Goal: Transaction & Acquisition: Purchase product/service

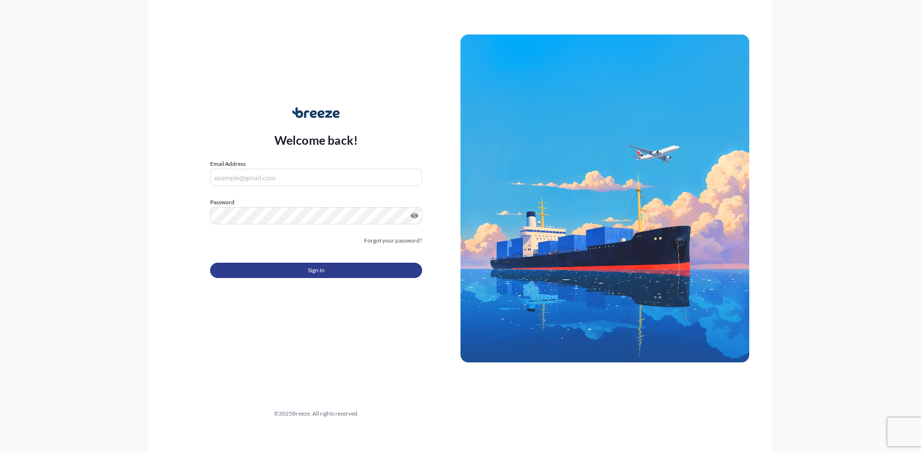
type input "[EMAIL_ADDRESS][DOMAIN_NAME][PERSON_NAME]"
click at [321, 272] on span "Sign In" at bounding box center [316, 271] width 17 height 10
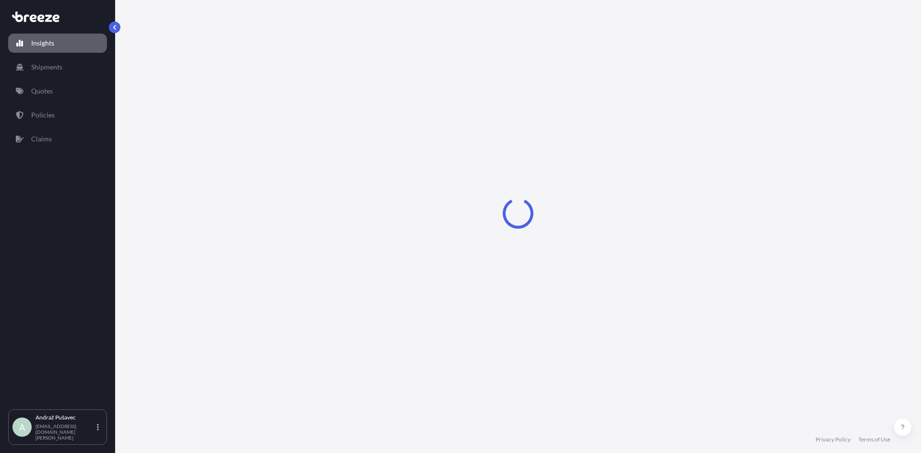
select select "2025"
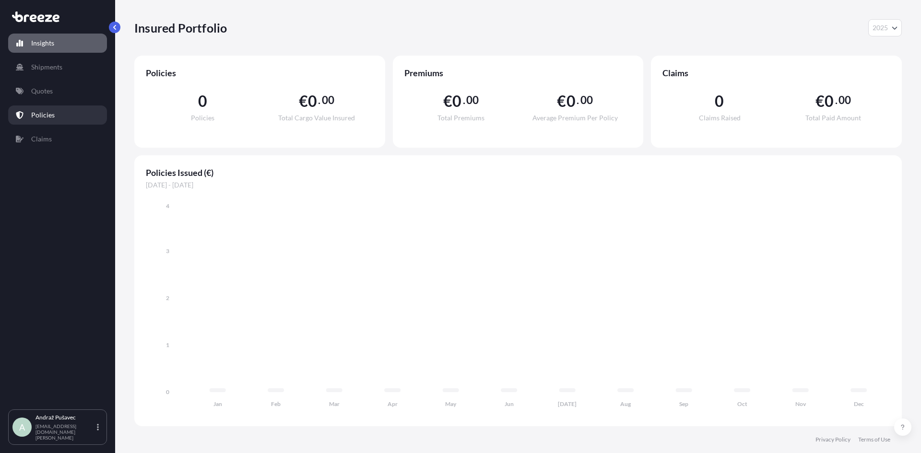
click at [49, 118] on p "Policies" at bounding box center [43, 115] width 24 height 10
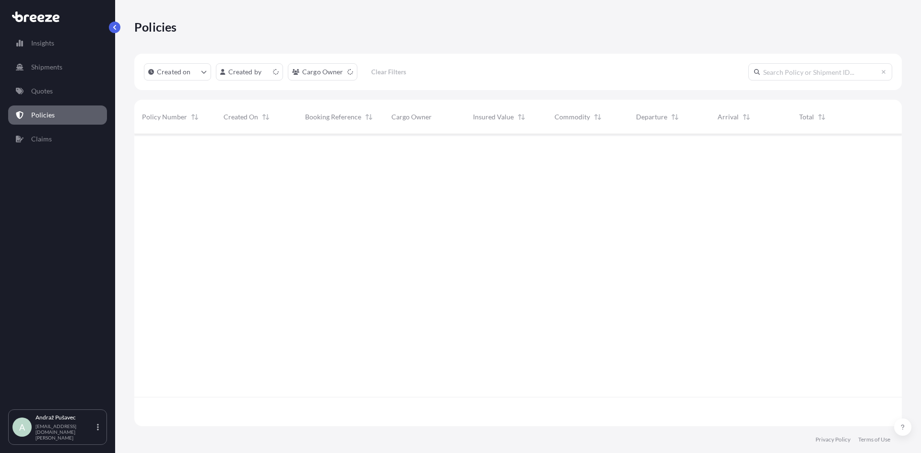
scroll to position [290, 760]
click at [72, 90] on link "Quotes" at bounding box center [57, 91] width 99 height 19
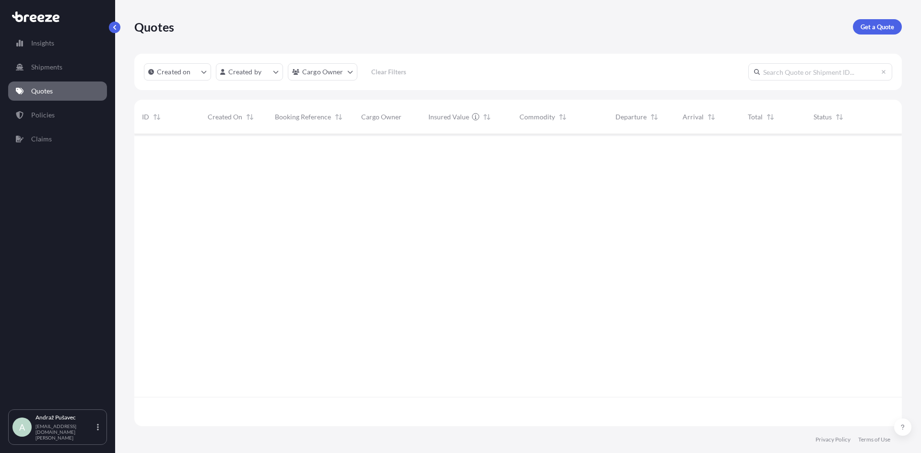
scroll to position [290, 760]
click at [864, 25] on p "Get a Quote" at bounding box center [878, 27] width 34 height 10
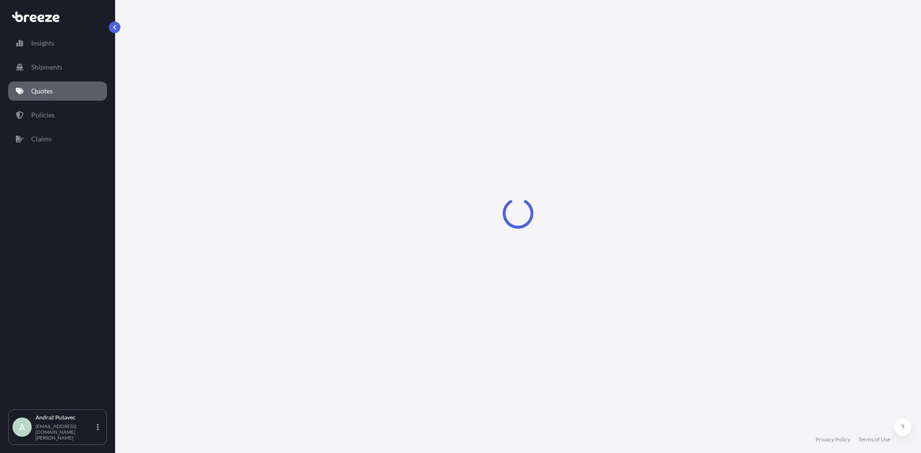
select select "Road"
select select "Sea"
select select "1"
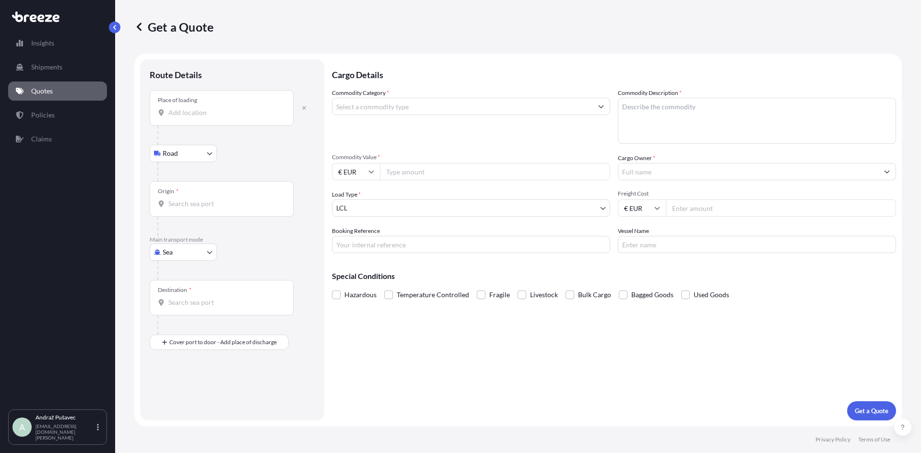
click at [224, 110] on input "Place of loading" at bounding box center [224, 113] width 113 height 10
click at [188, 115] on input "Place of loading" at bounding box center [224, 113] width 113 height 10
paste input "[GEOGRAPHIC_DATA]"
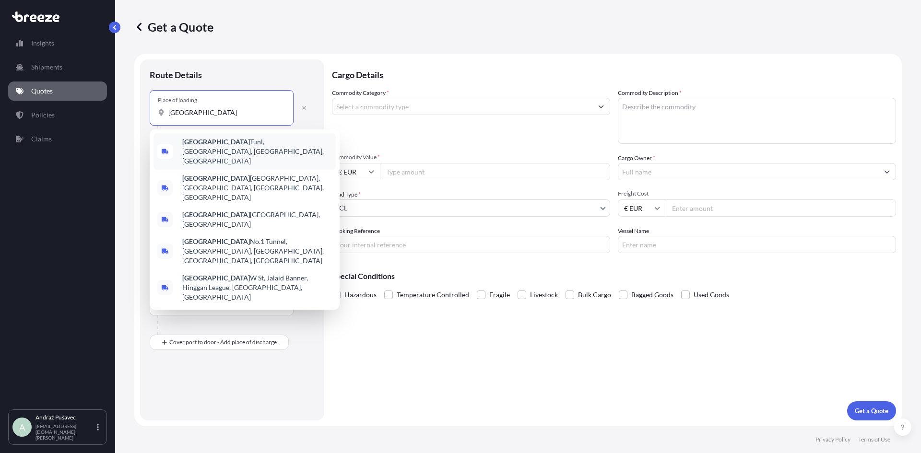
click at [199, 144] on b "[GEOGRAPHIC_DATA]" at bounding box center [216, 142] width 68 height 8
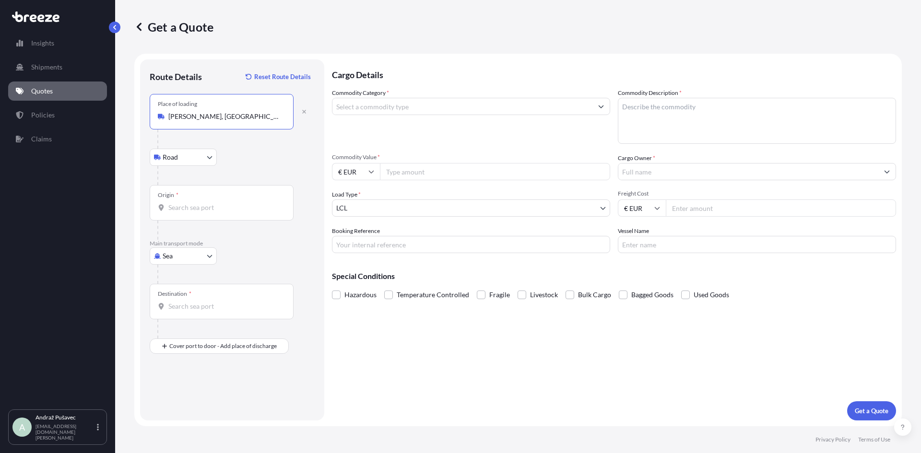
type input "[PERSON_NAME], [GEOGRAPHIC_DATA], [GEOGRAPHIC_DATA], [GEOGRAPHIC_DATA]"
click at [191, 210] on input "Origin *" at bounding box center [224, 208] width 113 height 10
drag, startPoint x: 204, startPoint y: 209, endPoint x: 155, endPoint y: 215, distance: 49.4
click at [145, 214] on div "Route Details Reset Route Details Place of loading [GEOGRAPHIC_DATA] Rail Origi…" at bounding box center [232, 239] width 184 height 361
paste input "[GEOGRAPHIC_DATA]"
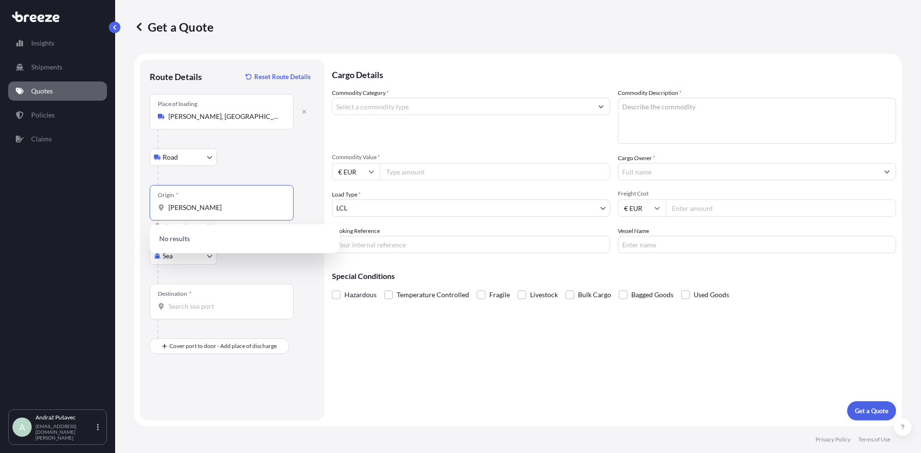
drag, startPoint x: 220, startPoint y: 212, endPoint x: 196, endPoint y: 209, distance: 24.2
click at [196, 209] on input "[PERSON_NAME]" at bounding box center [224, 208] width 113 height 10
type input "C"
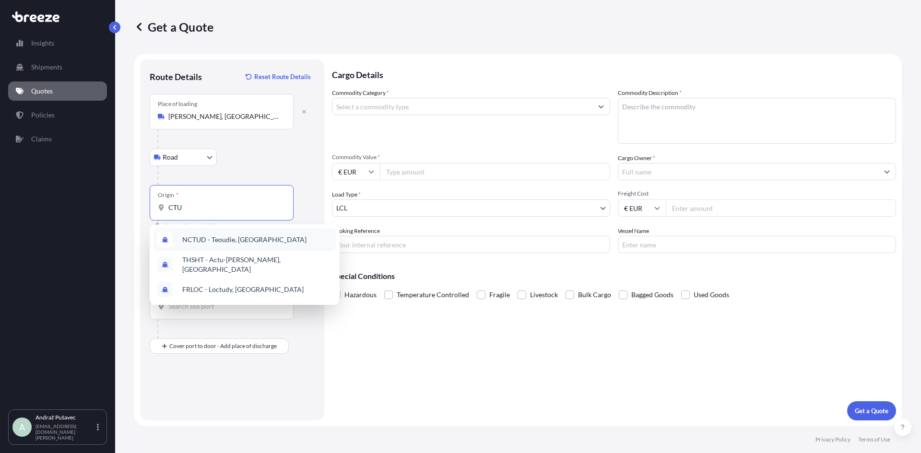
type input "CTU"
click at [283, 158] on div "Road Road Rail" at bounding box center [232, 157] width 165 height 17
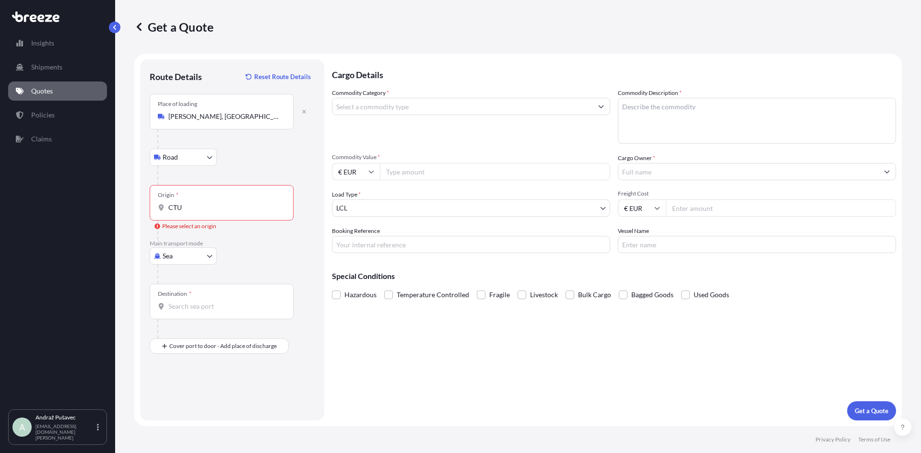
click at [190, 154] on body "0 options available. 10 options available. 0 options available. 3 options avail…" at bounding box center [460, 226] width 921 height 453
click at [184, 202] on div "Rail" at bounding box center [183, 199] width 59 height 17
click at [198, 151] on body "10 options available. 0 options available. 3 options available. Insights Shipme…" at bounding box center [460, 226] width 921 height 453
click at [190, 182] on div "Road" at bounding box center [183, 182] width 59 height 17
select select "Road"
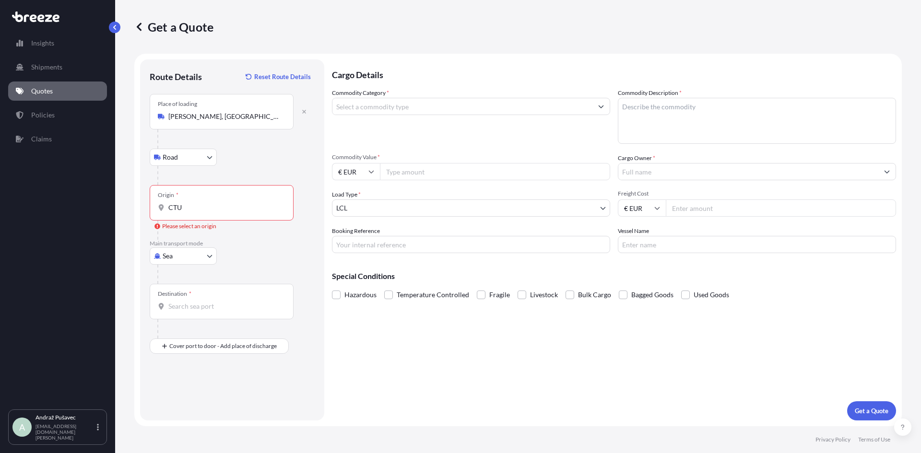
drag, startPoint x: 221, startPoint y: 214, endPoint x: 166, endPoint y: 212, distance: 54.7
click at [166, 212] on div "Origin * CTU" at bounding box center [222, 203] width 144 height 36
click at [168, 212] on input "CTU" at bounding box center [224, 208] width 113 height 10
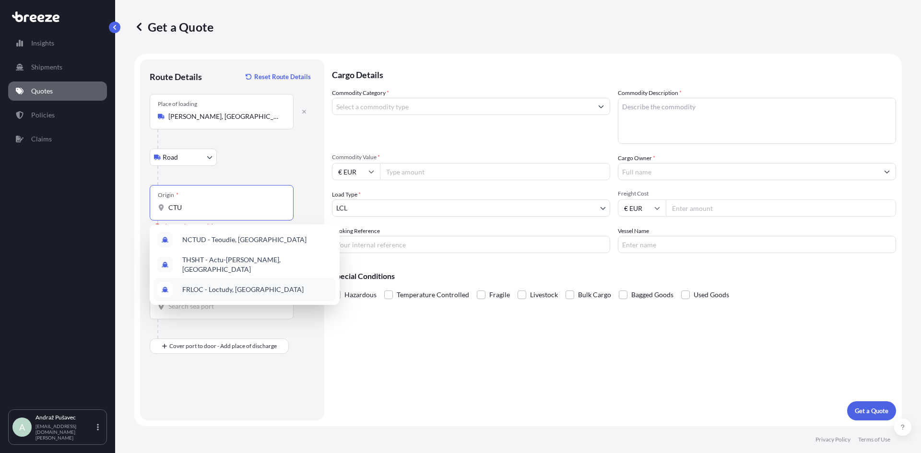
click at [313, 361] on div "Route Details Reset Route Details Place of loading [GEOGRAPHIC_DATA] Rail Origi…" at bounding box center [232, 240] width 165 height 342
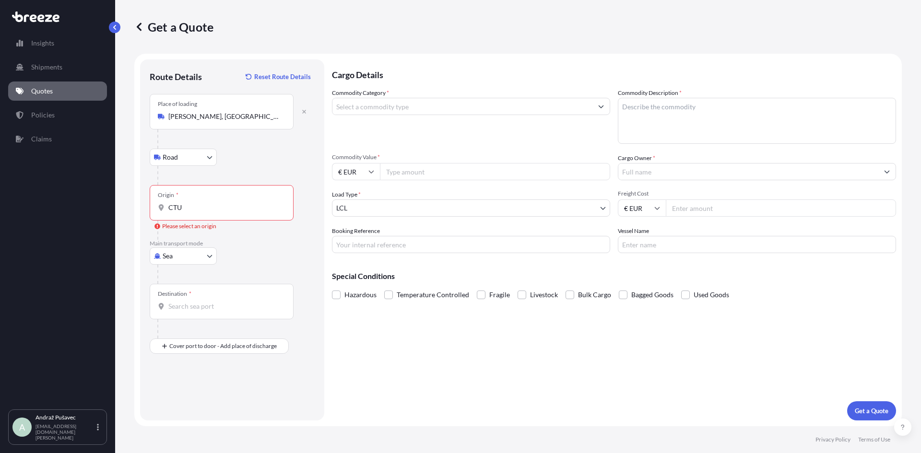
click at [179, 246] on p "Main transport mode" at bounding box center [232, 244] width 165 height 8
click at [181, 259] on body "3 options available. Insights Shipments Quotes Policies Claims A Andraž Pušavec…" at bounding box center [460, 226] width 921 height 453
click at [182, 297] on div "Air" at bounding box center [183, 298] width 59 height 17
select select "Air"
click at [200, 213] on div "Origin *" at bounding box center [222, 203] width 144 height 36
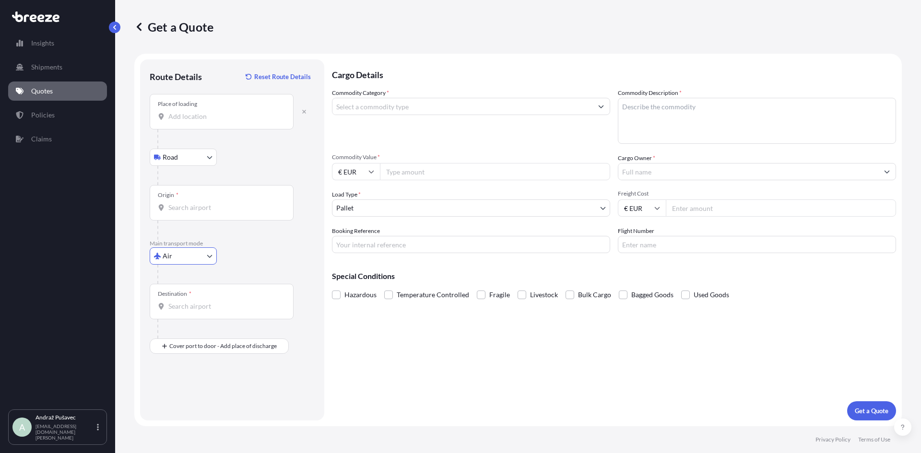
click at [200, 213] on input "Origin *" at bounding box center [224, 208] width 113 height 10
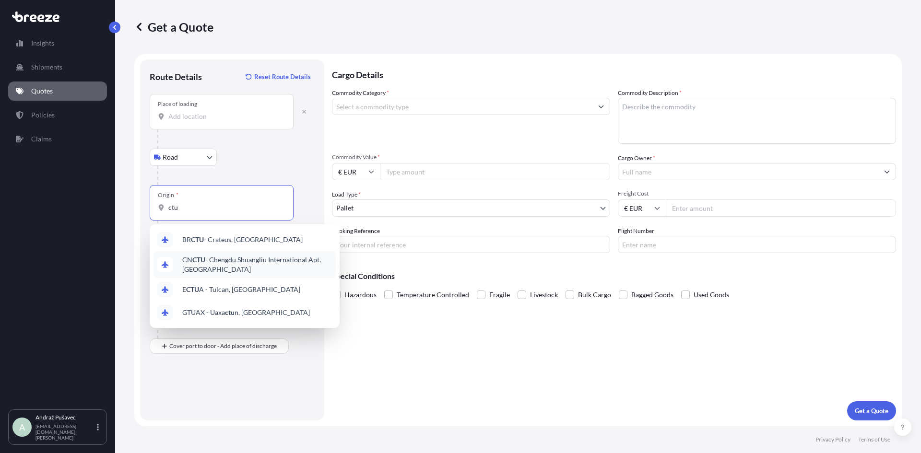
click at [225, 260] on span "CN CTU - Chengdu Shuangliu International Apt, [GEOGRAPHIC_DATA]" at bounding box center [257, 264] width 150 height 19
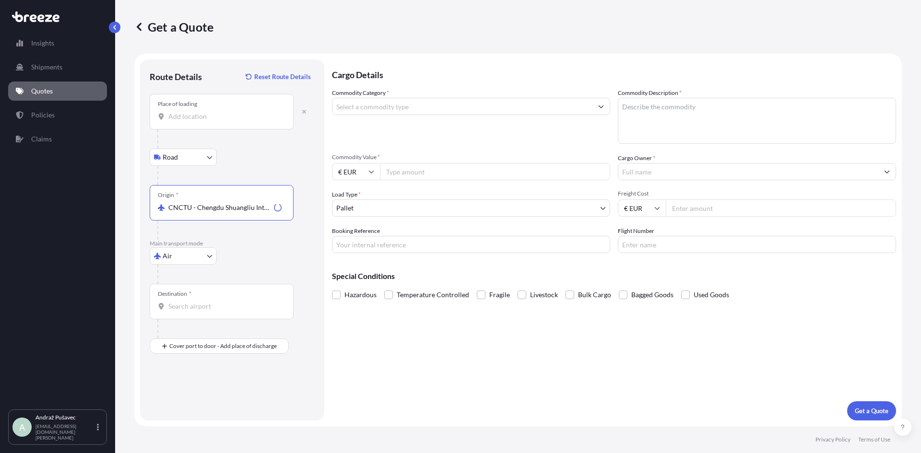
type input "CNCTU - Chengdu Shuangliu International Apt, [GEOGRAPHIC_DATA]"
click at [231, 113] on input "Place of loading" at bounding box center [224, 117] width 113 height 10
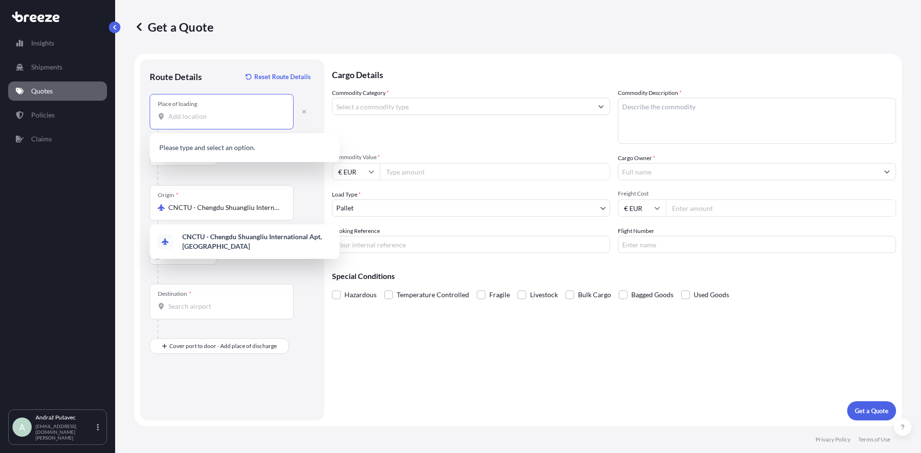
paste input "[GEOGRAPHIC_DATA]"
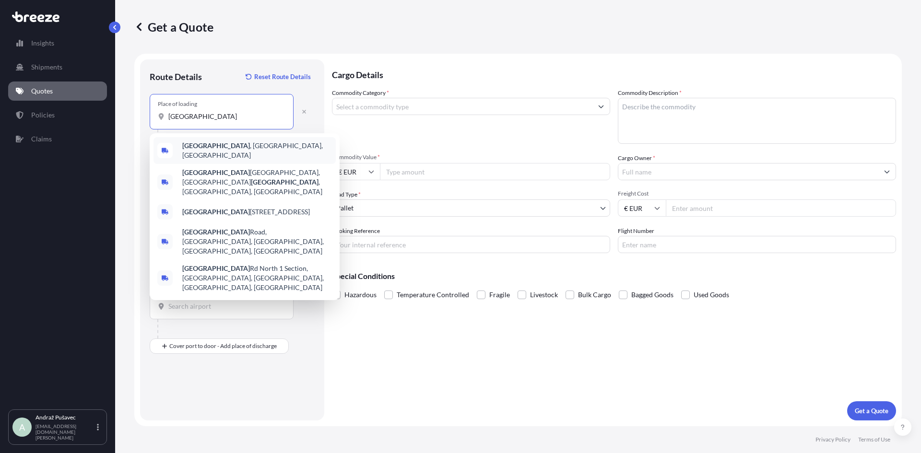
click at [208, 144] on span "[GEOGRAPHIC_DATA] , [GEOGRAPHIC_DATA], [GEOGRAPHIC_DATA]" at bounding box center [257, 150] width 150 height 19
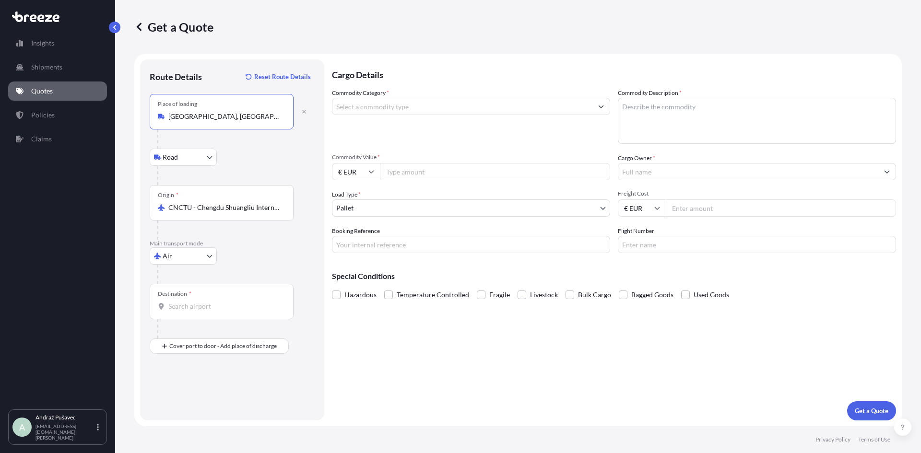
type input "[GEOGRAPHIC_DATA], [GEOGRAPHIC_DATA], [GEOGRAPHIC_DATA]"
click at [232, 299] on div "Destination *" at bounding box center [222, 302] width 144 height 36
click at [232, 302] on input "Destination *" at bounding box center [224, 307] width 113 height 10
type input "SILJU - [GEOGRAPHIC_DATA], [GEOGRAPHIC_DATA]"
click at [182, 398] on input "Place of Discharge" at bounding box center [224, 398] width 113 height 10
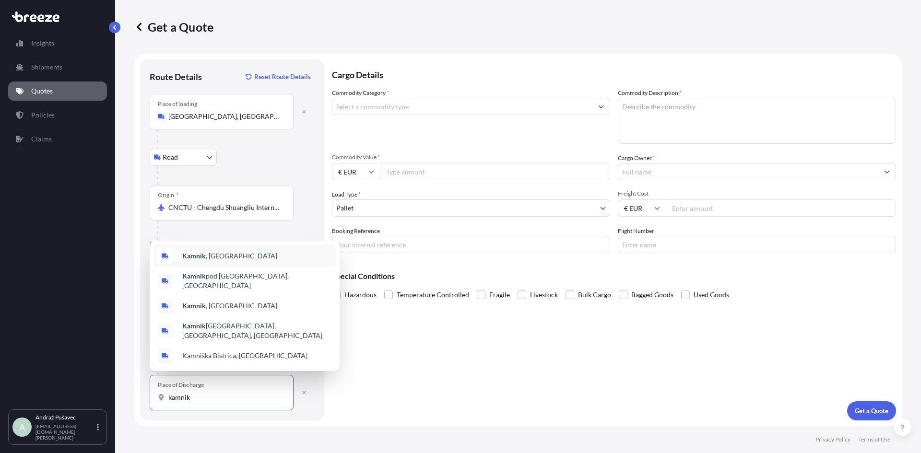
click at [237, 264] on div "[GEOGRAPHIC_DATA] , [GEOGRAPHIC_DATA]" at bounding box center [245, 256] width 182 height 23
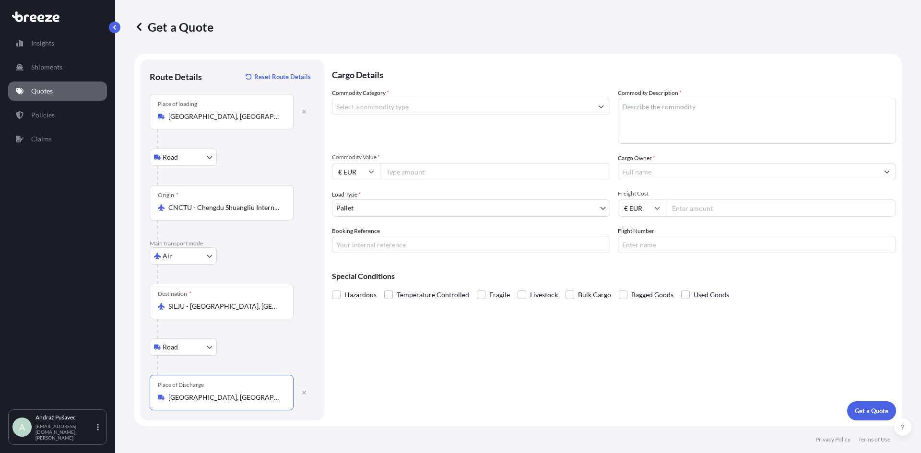
type input "[GEOGRAPHIC_DATA], [GEOGRAPHIC_DATA]"
click at [425, 95] on div "Commodity Category *" at bounding box center [471, 116] width 278 height 56
click at [425, 101] on input "Commodity Category *" at bounding box center [462, 106] width 260 height 17
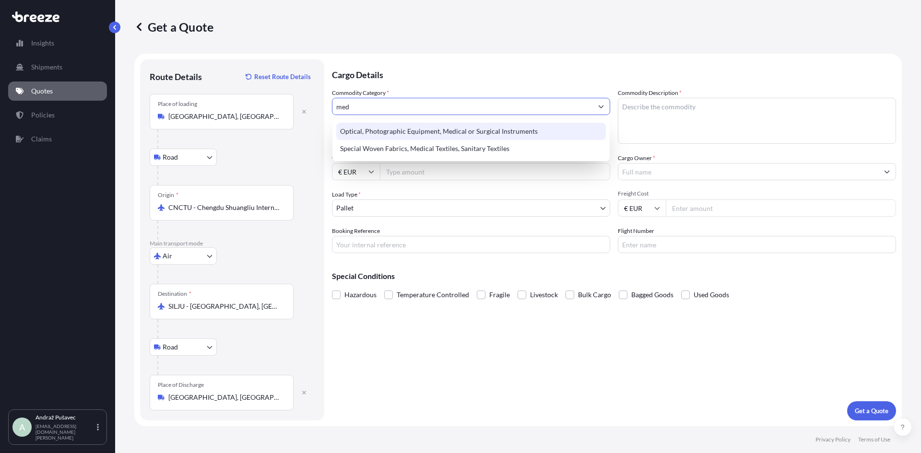
click at [450, 132] on div "Optical, Photographic Equipment, Medical or Surgical Instruments" at bounding box center [471, 131] width 270 height 17
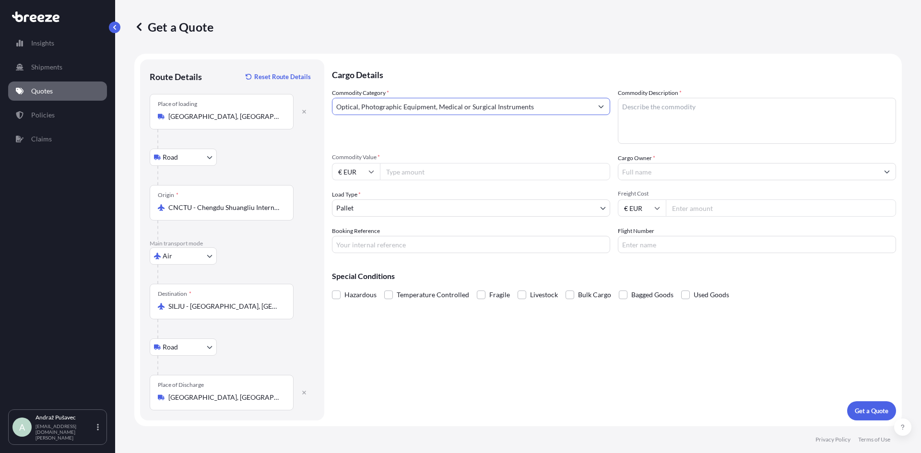
type input "Optical, Photographic Equipment, Medical or Surgical Instruments"
click at [687, 107] on textarea "Commodity Description *" at bounding box center [757, 121] width 278 height 46
type textarea "pipete"
click at [414, 174] on input "Commodity Value *" at bounding box center [495, 171] width 230 height 17
click at [372, 178] on input "€ EUR" at bounding box center [356, 171] width 48 height 17
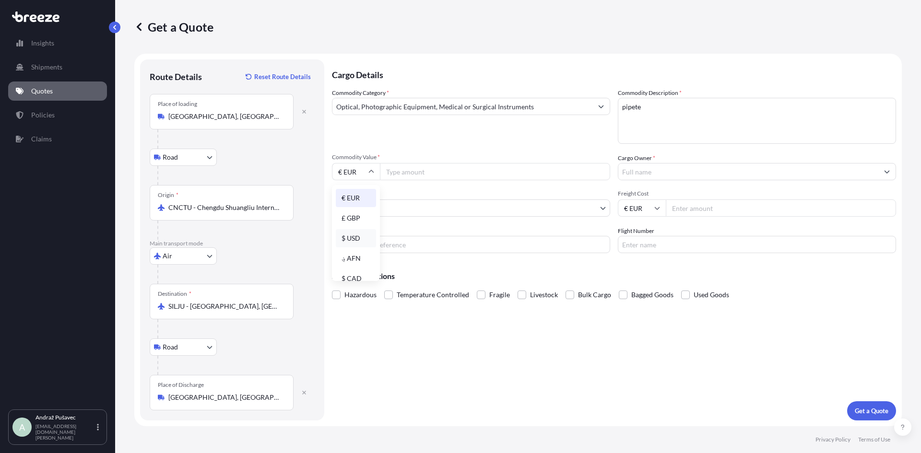
click at [350, 240] on div "$ USD" at bounding box center [356, 238] width 40 height 18
type input "$ USD"
click at [412, 172] on input "Commodity Value *" at bounding box center [495, 171] width 230 height 17
type input "3347"
click at [691, 172] on input "Cargo Owner *" at bounding box center [748, 171] width 260 height 17
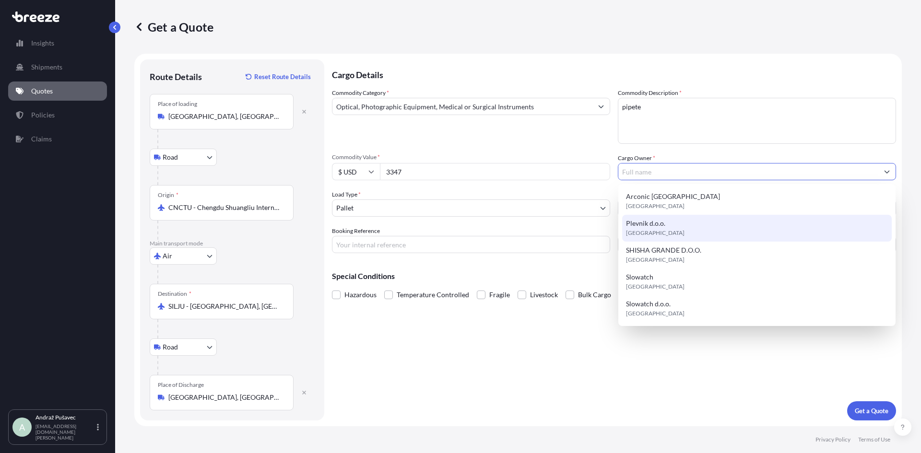
click at [671, 228] on div "Plevnik d.o.o. [GEOGRAPHIC_DATA]" at bounding box center [757, 228] width 270 height 27
type input "Plevnik d.o.o."
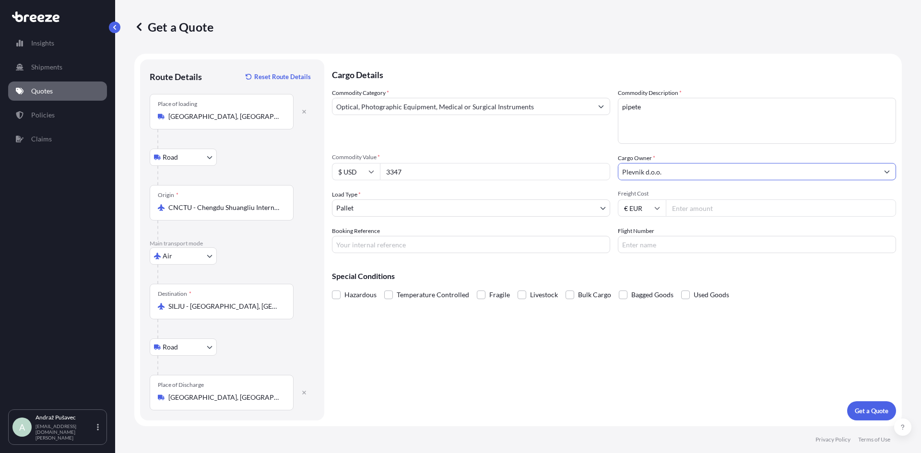
click at [501, 211] on body "5 options available. Insights Shipments Quotes Policies Claims A Andraž Pušavec…" at bounding box center [460, 226] width 921 height 453
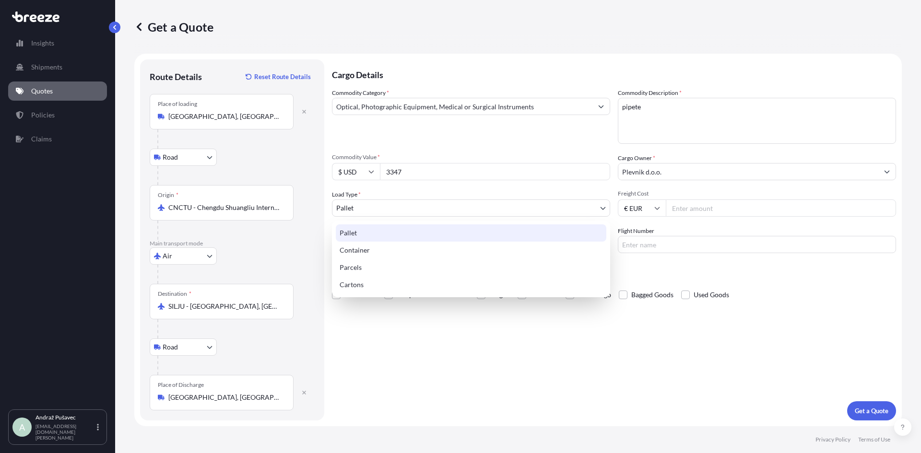
click at [470, 230] on div "Pallet" at bounding box center [471, 233] width 271 height 17
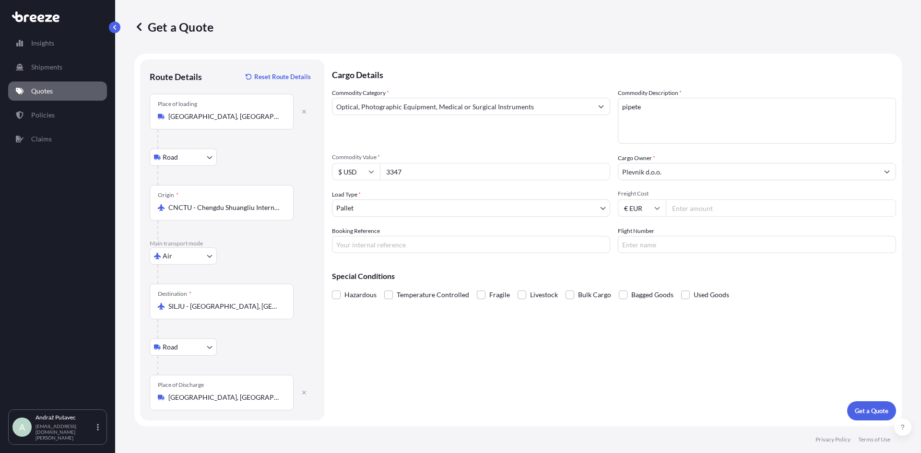
click at [659, 210] on icon at bounding box center [657, 208] width 6 height 6
click at [643, 236] on div "€ EUR" at bounding box center [642, 234] width 40 height 18
click at [716, 205] on input "Freight Cost" at bounding box center [781, 208] width 230 height 17
type input "3050"
click at [439, 247] on input "Booking Reference" at bounding box center [471, 244] width 278 height 17
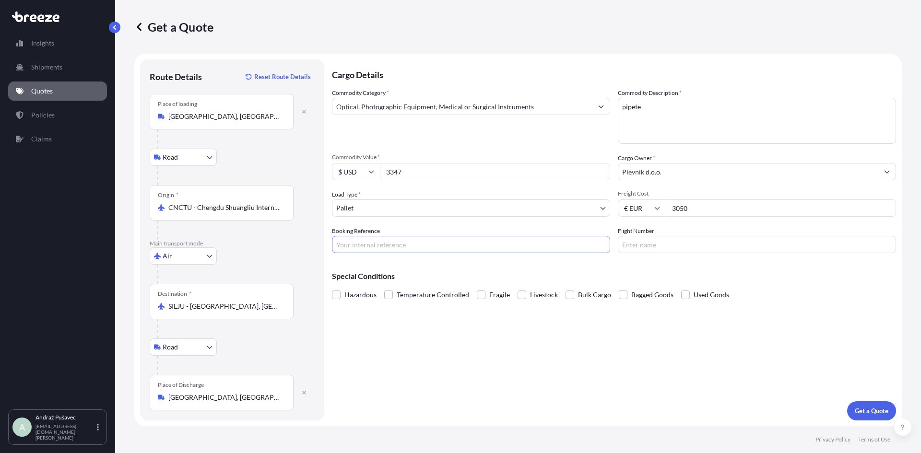
type input "00"
click at [668, 243] on input "Flight Number" at bounding box center [757, 244] width 278 height 17
type input "020-"
click at [865, 413] on p "Get a Quote" at bounding box center [872, 411] width 34 height 10
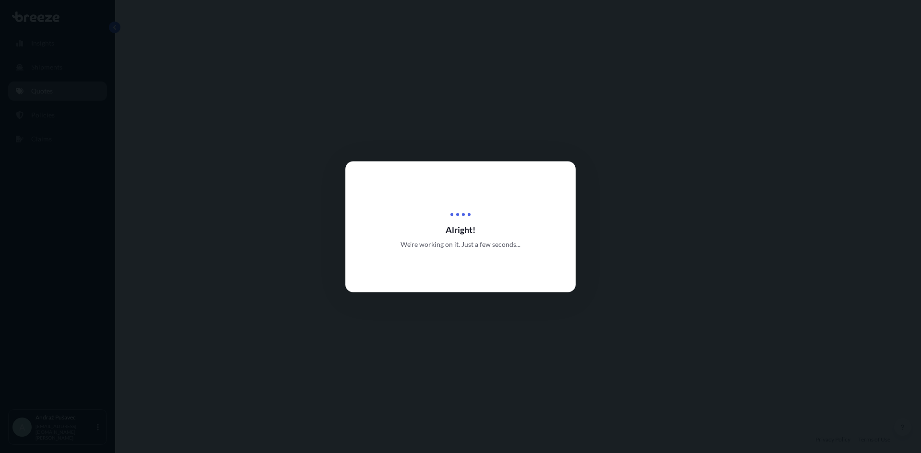
select select "Road"
select select "Air"
select select "Road"
select select "1"
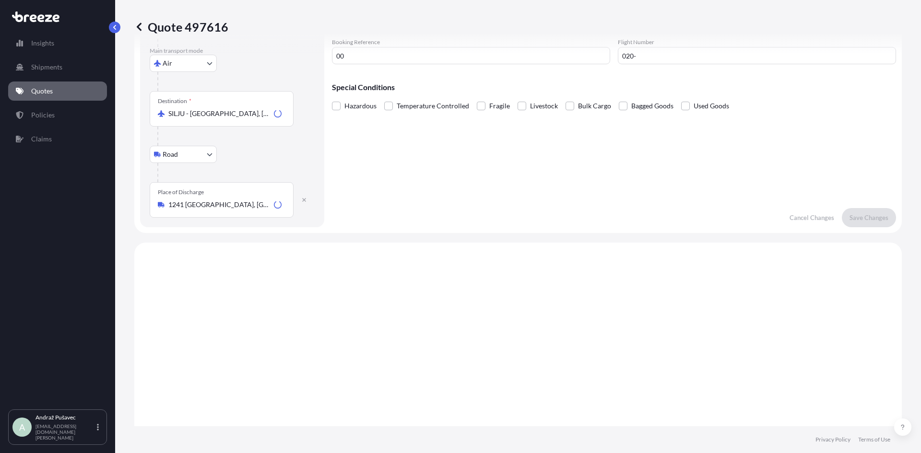
scroll to position [384, 0]
